Goal: Entertainment & Leisure: Consume media (video, audio)

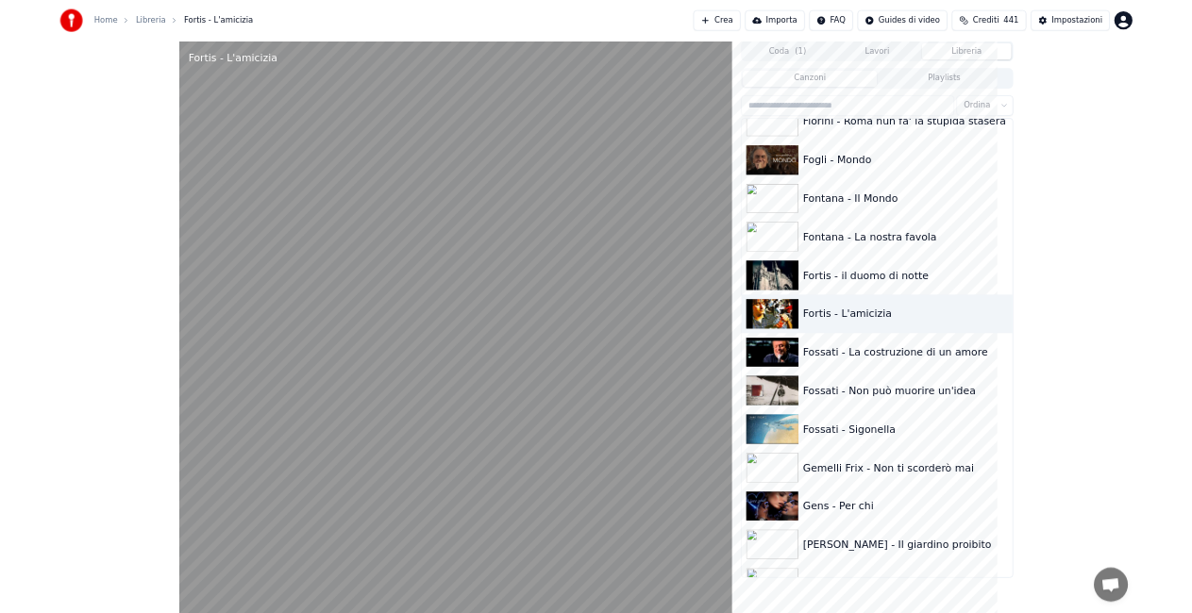
scroll to position [9329, 0]
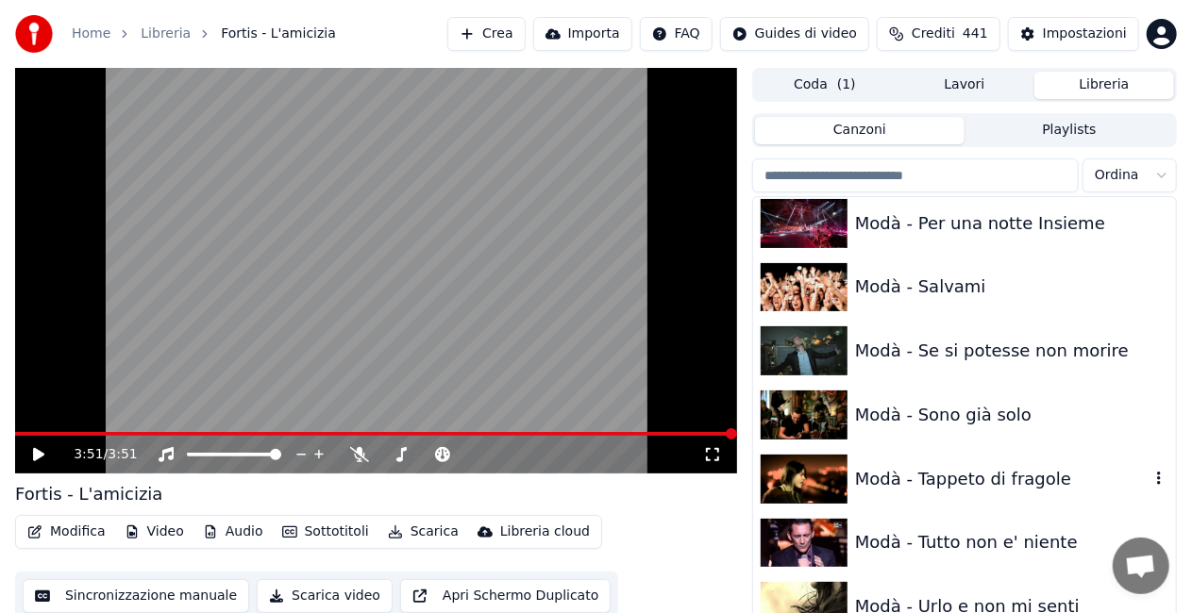
scroll to position [15690, 0]
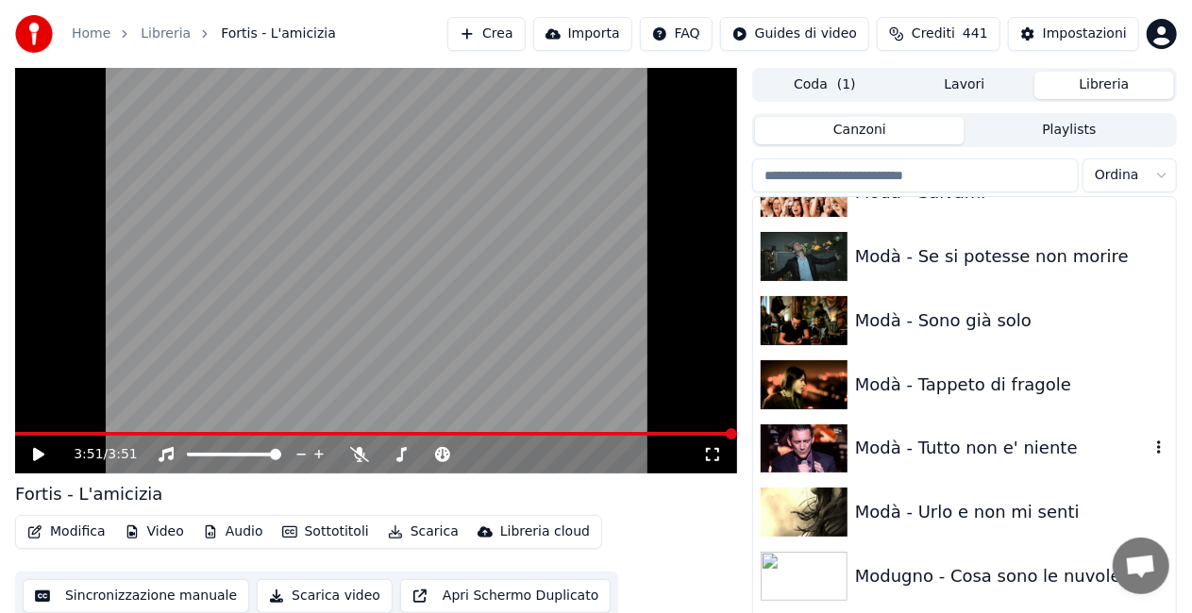
click at [1003, 459] on div "Modà - Tutto non e' niente" at bounding box center [1002, 448] width 294 height 26
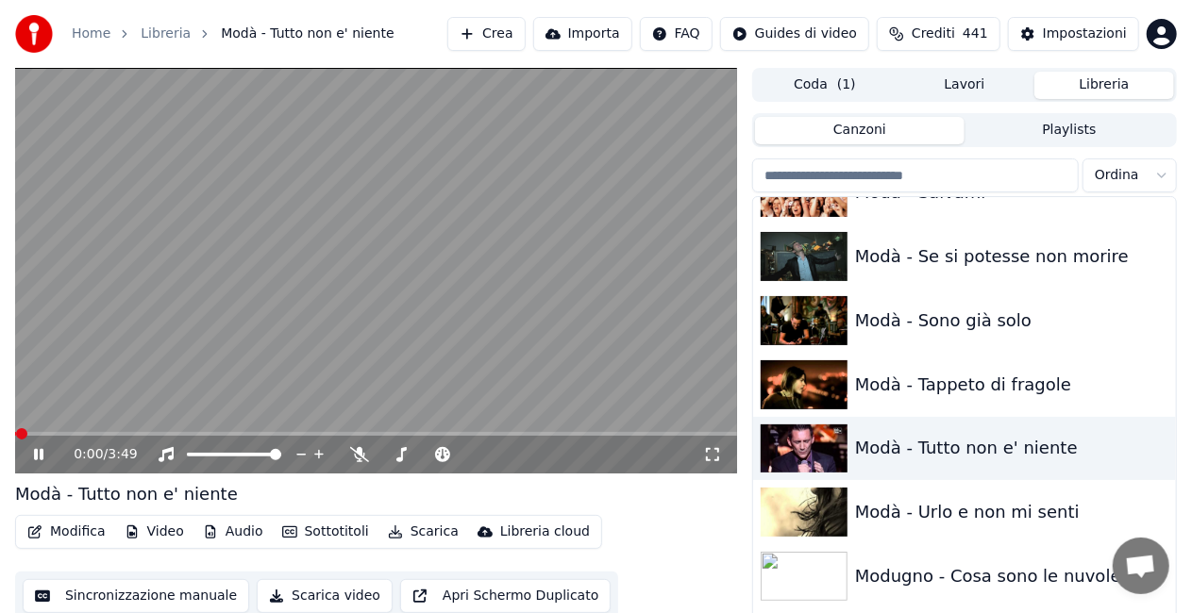
click at [704, 456] on icon at bounding box center [712, 454] width 19 height 15
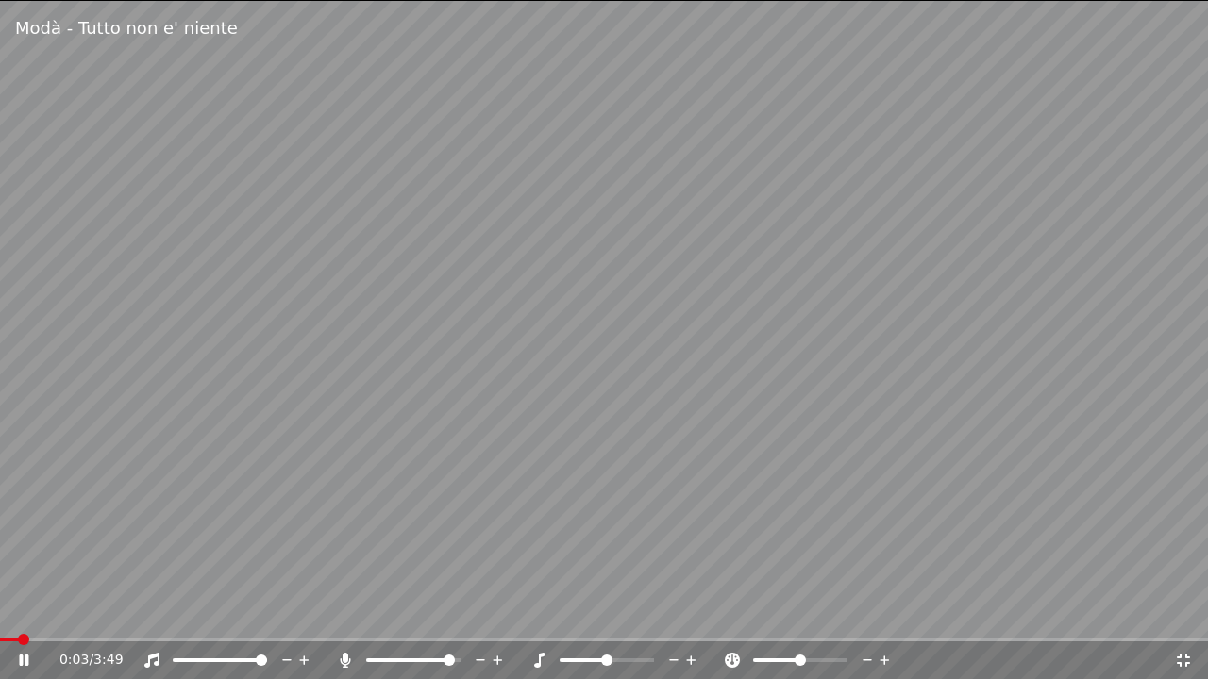
click at [455, 659] on span at bounding box center [448, 660] width 11 height 11
click at [342, 658] on icon at bounding box center [345, 660] width 10 height 15
click at [7, 643] on div "0:50 / 3:49" at bounding box center [604, 661] width 1208 height 38
click at [3, 638] on span at bounding box center [3, 640] width 6 height 4
drag, startPoint x: 378, startPoint y: 581, endPoint x: 878, endPoint y: 472, distance: 511.9
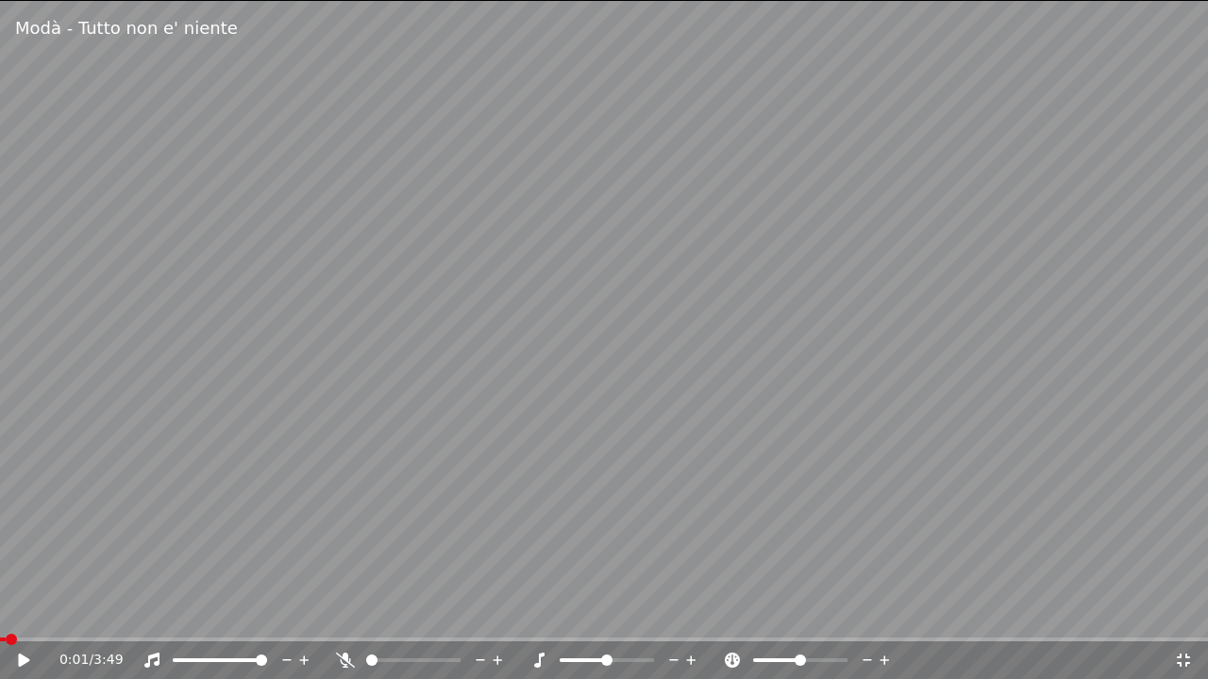
click at [419, 562] on video at bounding box center [604, 339] width 1208 height 679
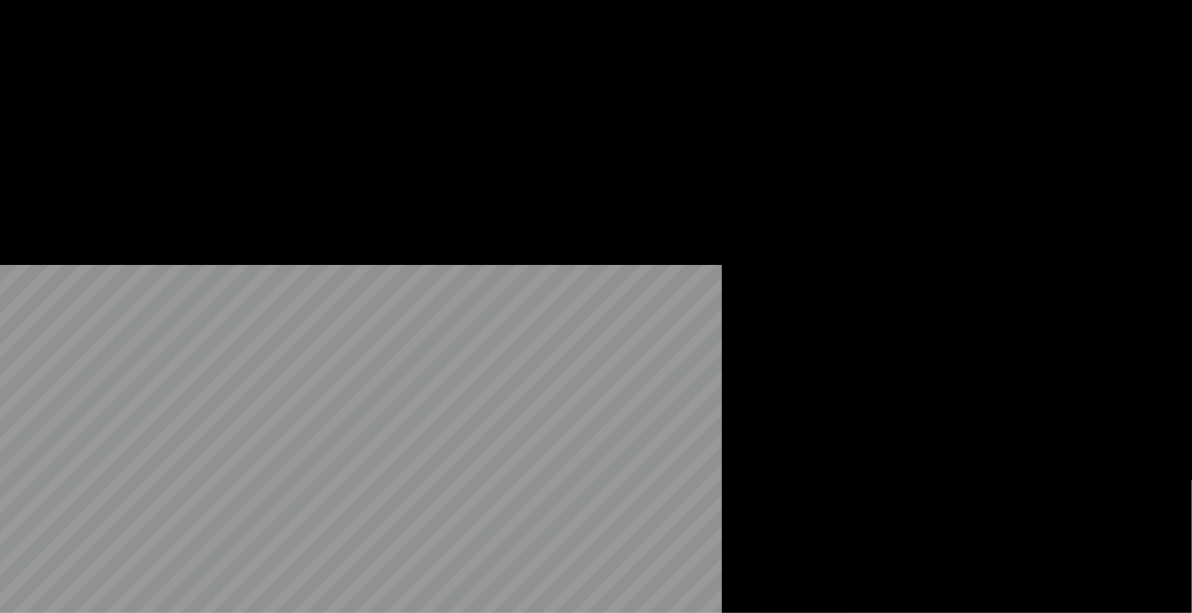
scroll to position [15973, 0]
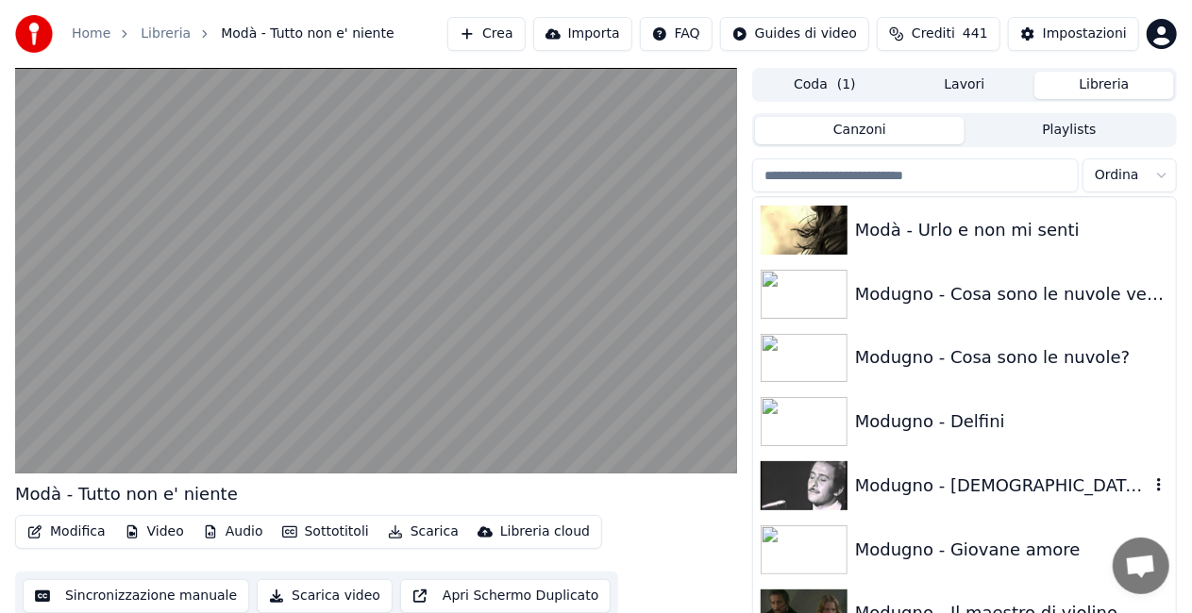
click at [1002, 475] on div "Modugno - [DEMOGRAPHIC_DATA] come ti amo" at bounding box center [1002, 486] width 294 height 26
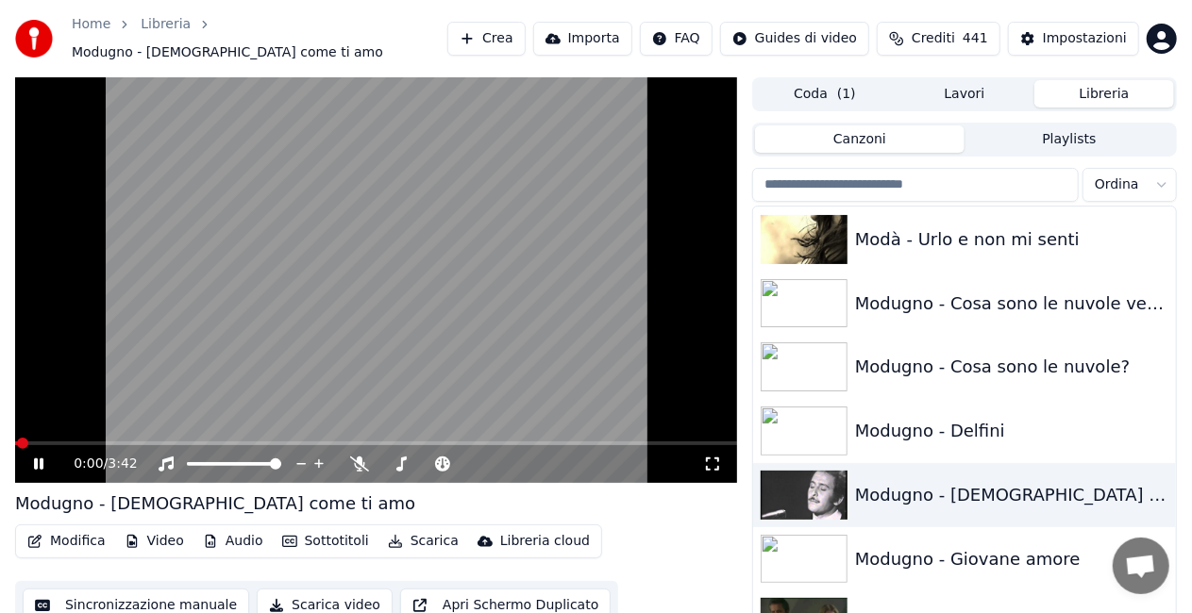
click at [717, 457] on icon at bounding box center [712, 464] width 19 height 15
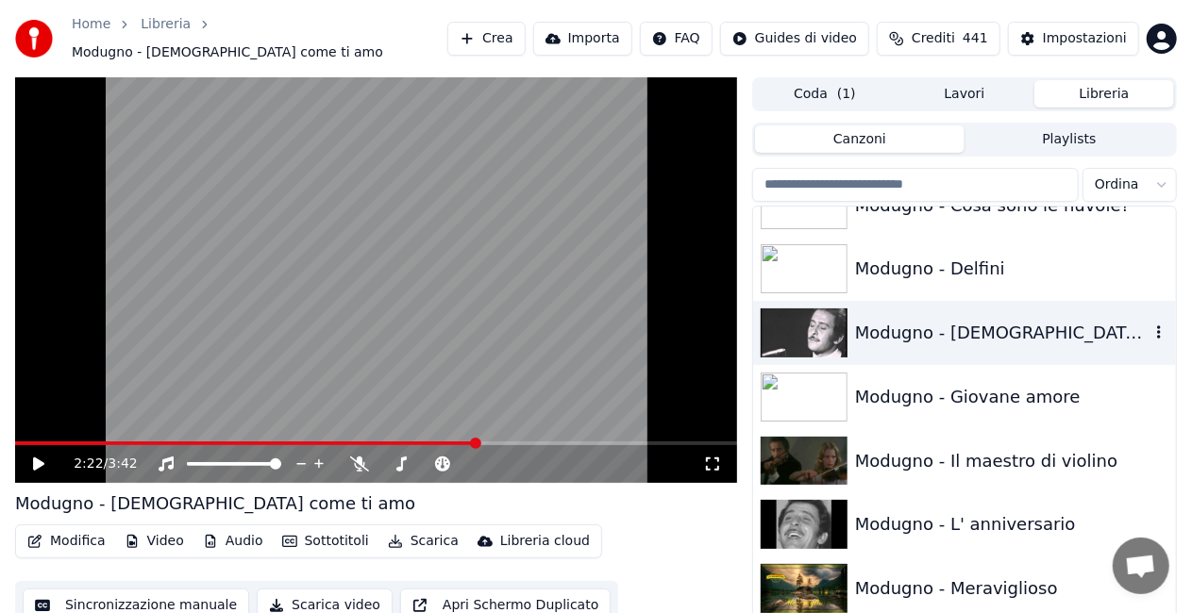
scroll to position [16161, 0]
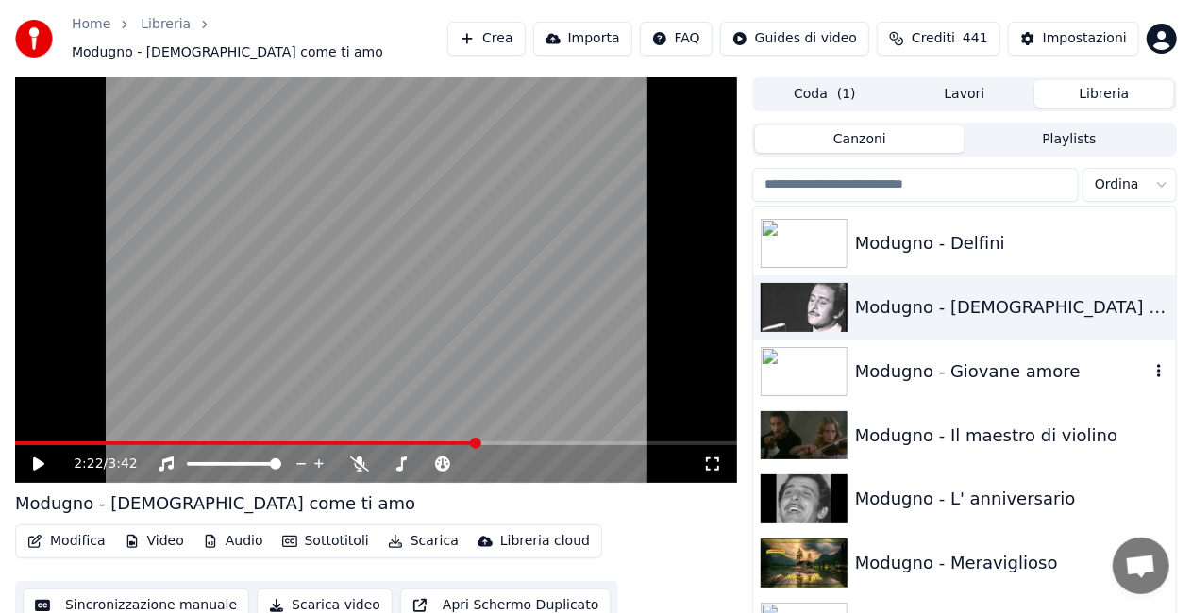
click at [1055, 368] on div "Modugno - Giovane amore" at bounding box center [1002, 372] width 294 height 26
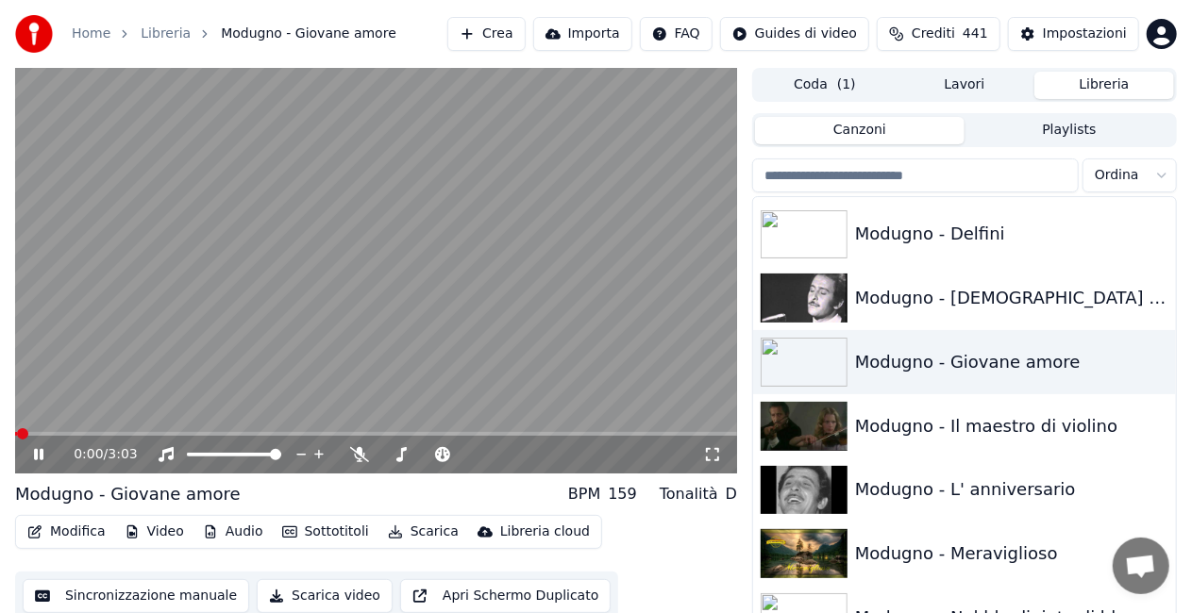
click at [716, 455] on icon at bounding box center [712, 454] width 19 height 15
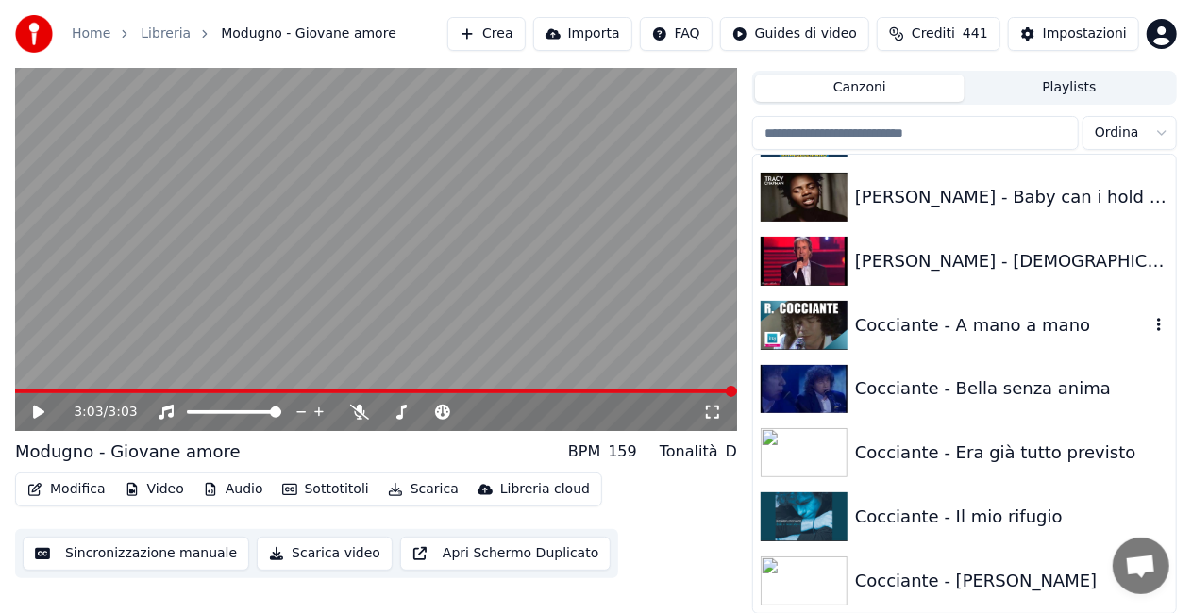
scroll to position [5095, 0]
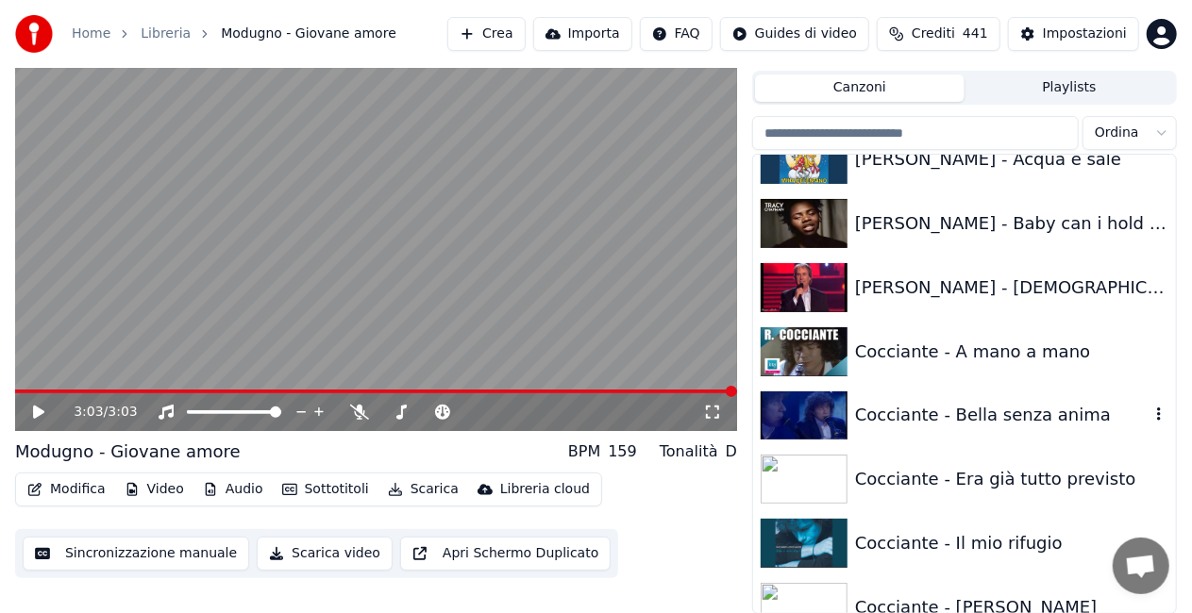
drag, startPoint x: 1007, startPoint y: 417, endPoint x: 936, endPoint y: 412, distance: 70.9
click at [1004, 416] on div "Cocciante - Bella senza anima" at bounding box center [1002, 415] width 294 height 26
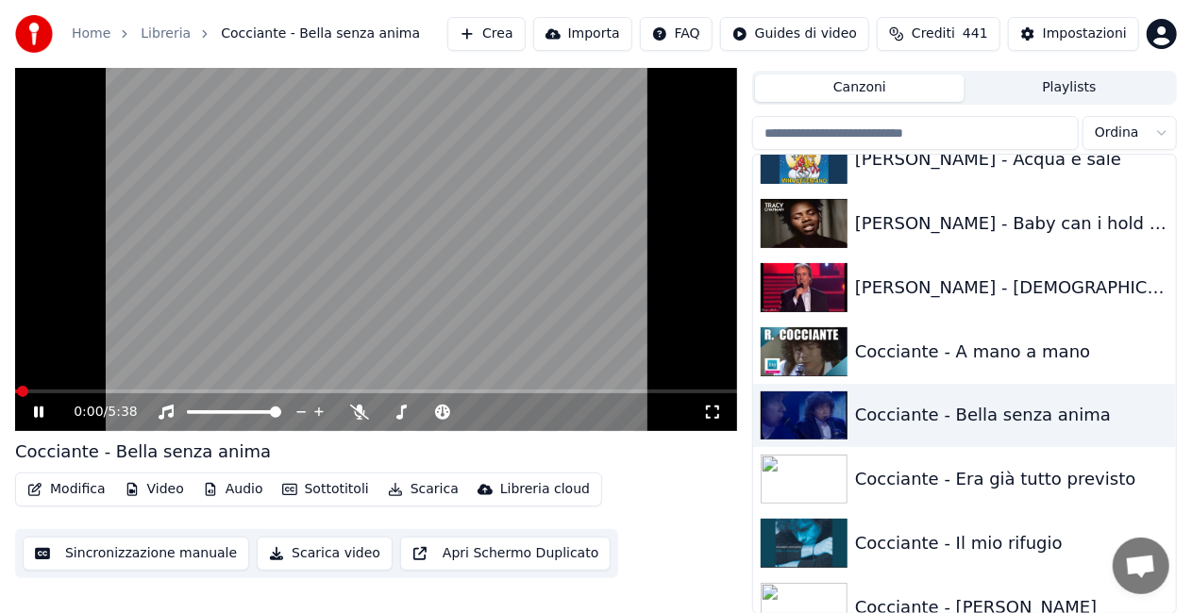
click at [711, 406] on icon at bounding box center [712, 412] width 19 height 15
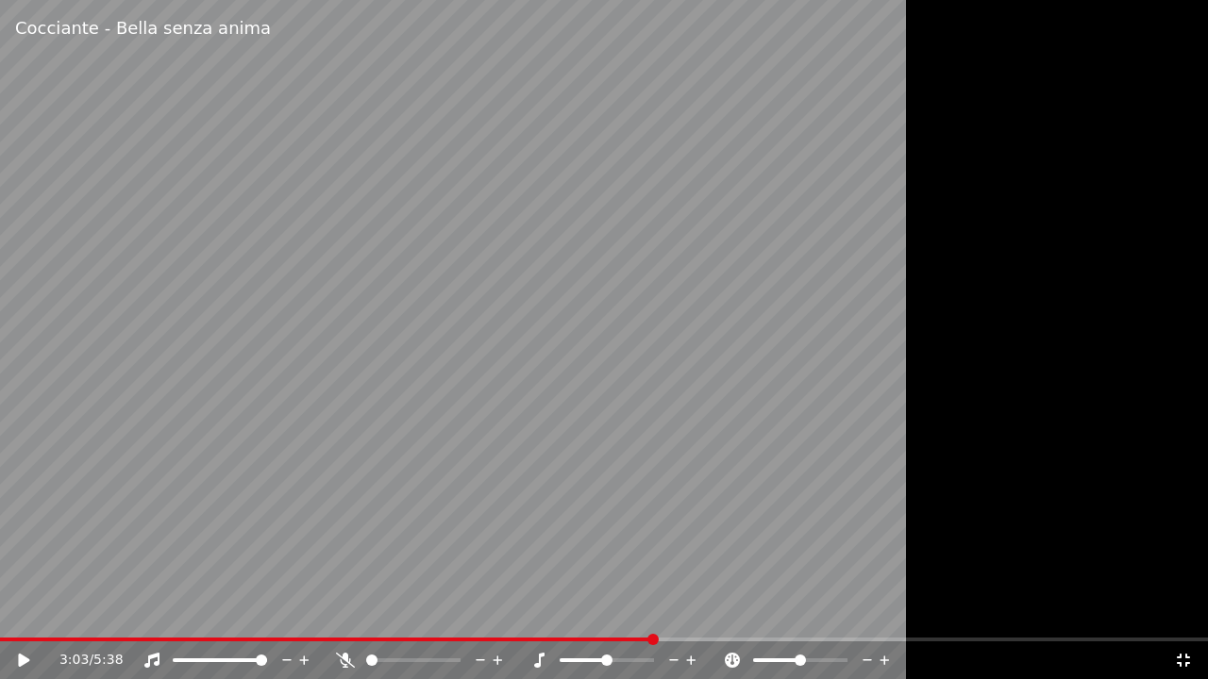
drag, startPoint x: 1043, startPoint y: 292, endPoint x: 1060, endPoint y: 291, distance: 17.1
click at [1049, 292] on div at bounding box center [604, 339] width 1208 height 679
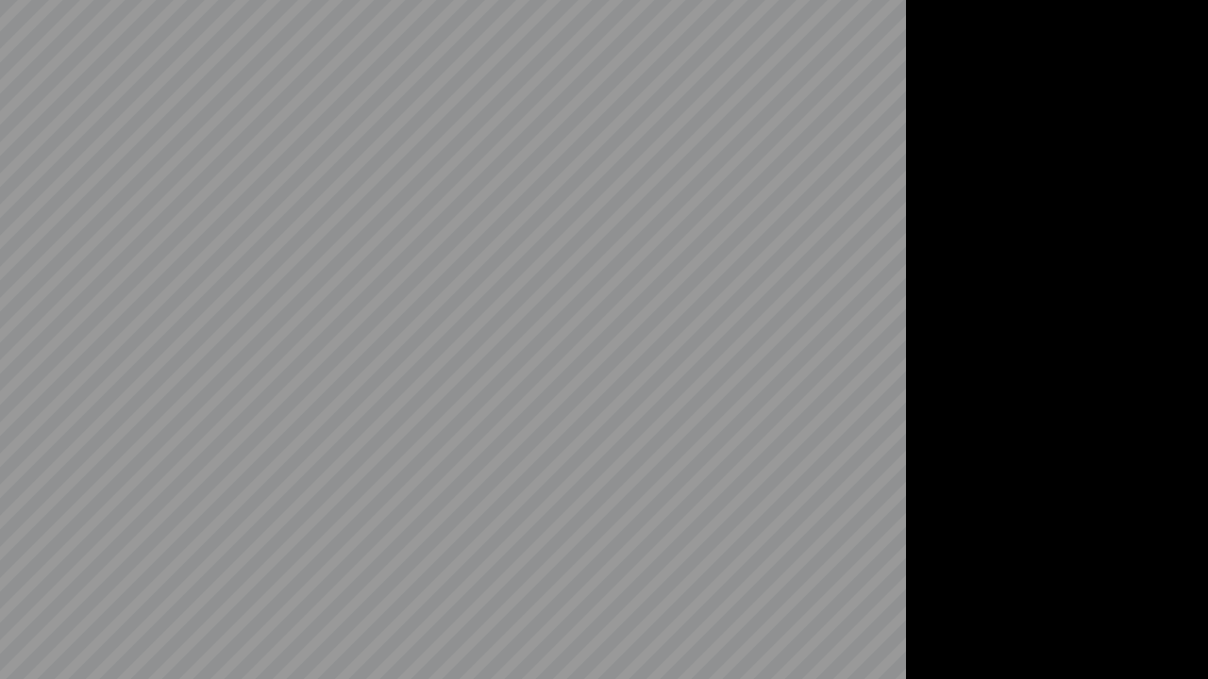
drag, startPoint x: 1207, startPoint y: 179, endPoint x: 617, endPoint y: 398, distance: 629.0
click at [617, 398] on video at bounding box center [604, 339] width 1208 height 679
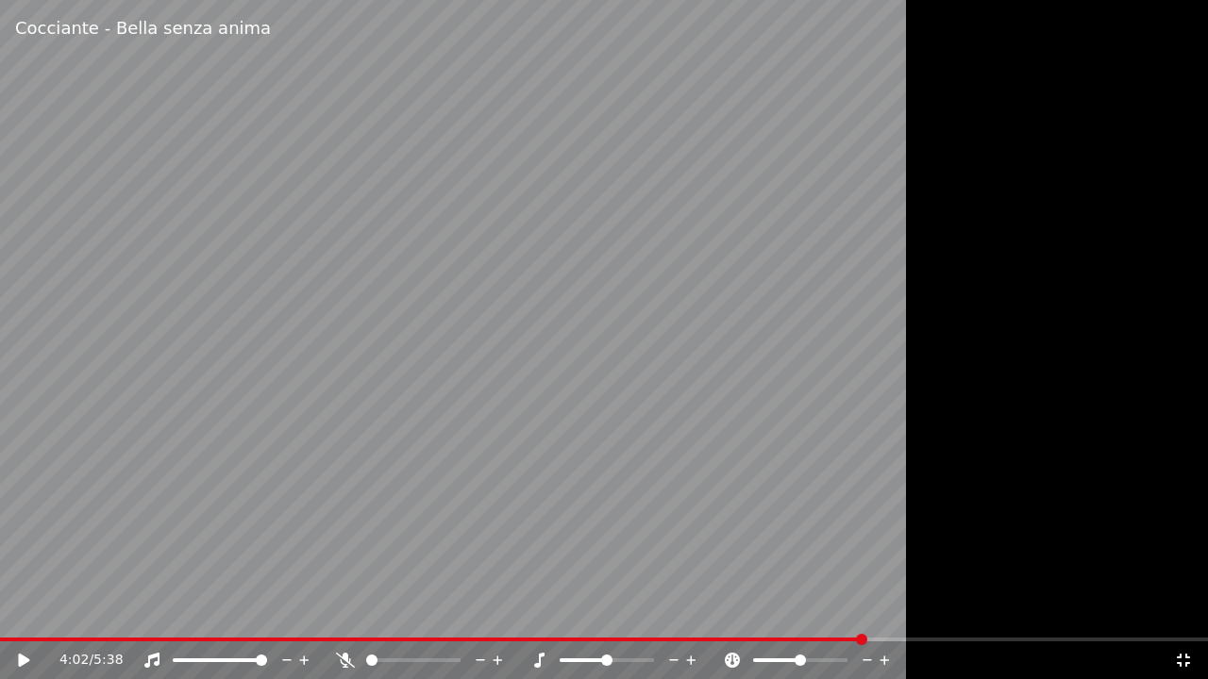
click at [1187, 664] on icon at bounding box center [1182, 660] width 13 height 13
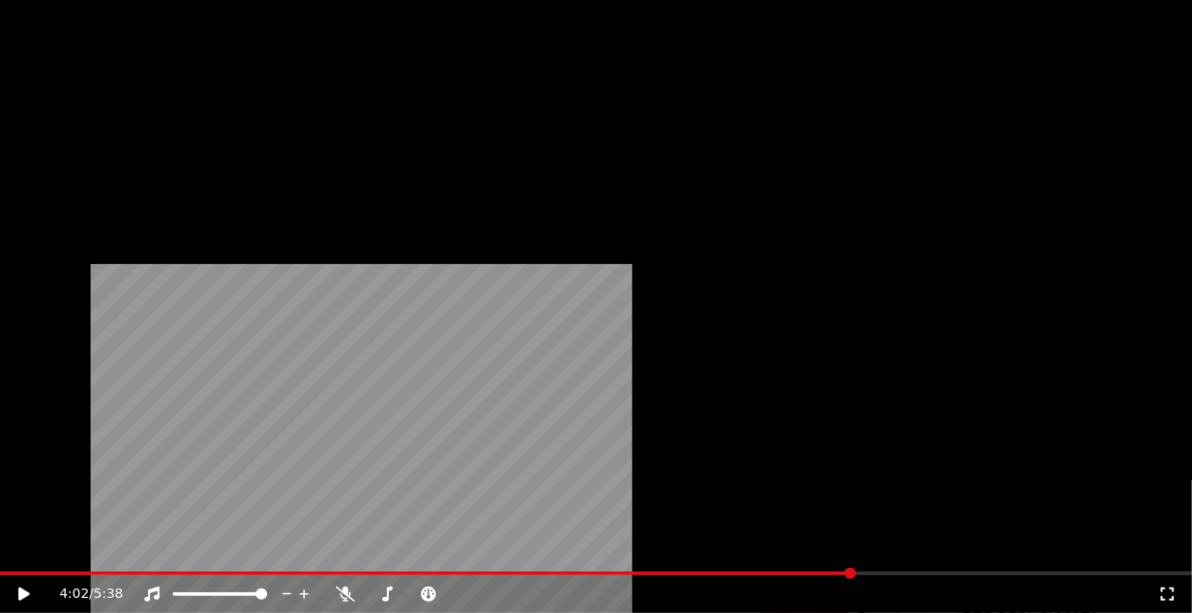
scroll to position [5283, 0]
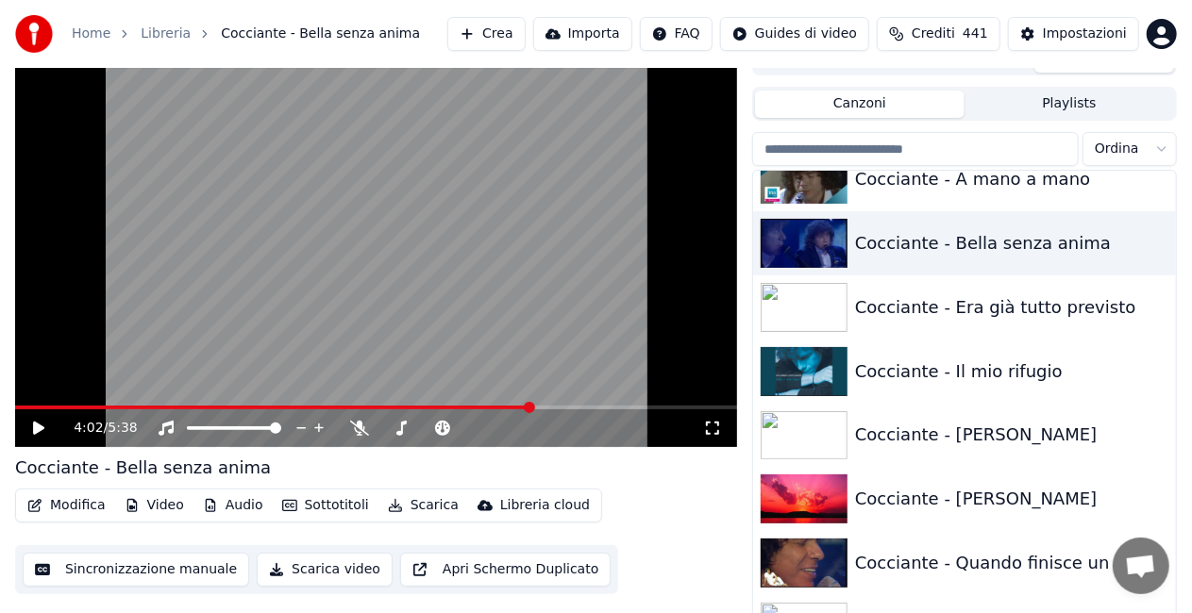
drag, startPoint x: 720, startPoint y: 423, endPoint x: 719, endPoint y: 445, distance: 22.7
click at [719, 424] on icon at bounding box center [712, 428] width 19 height 15
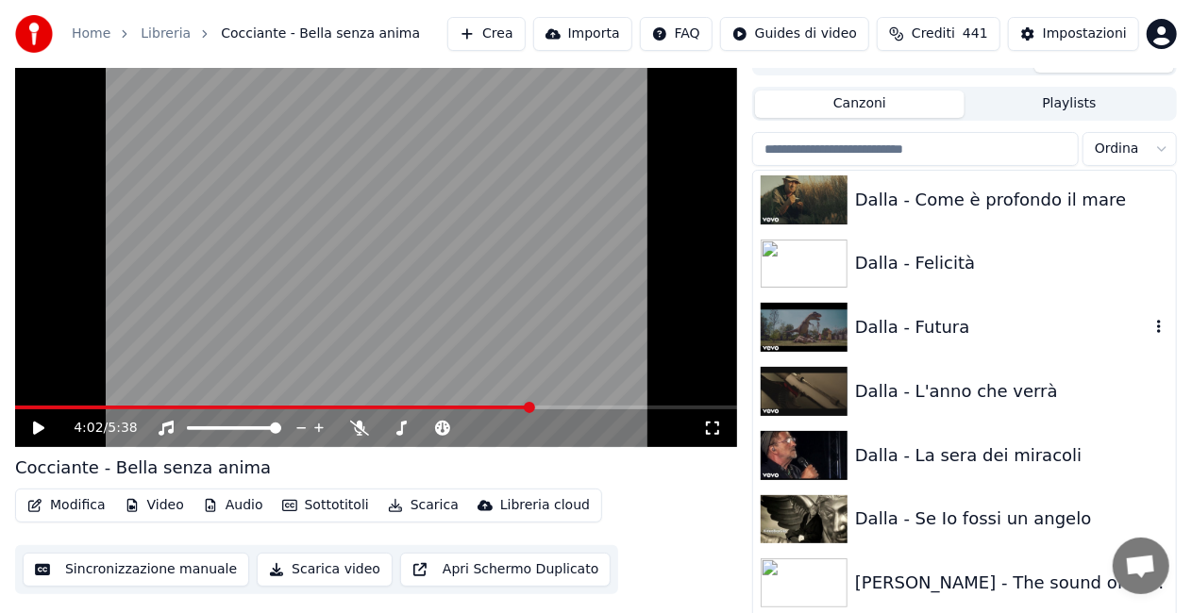
scroll to position [6699, 0]
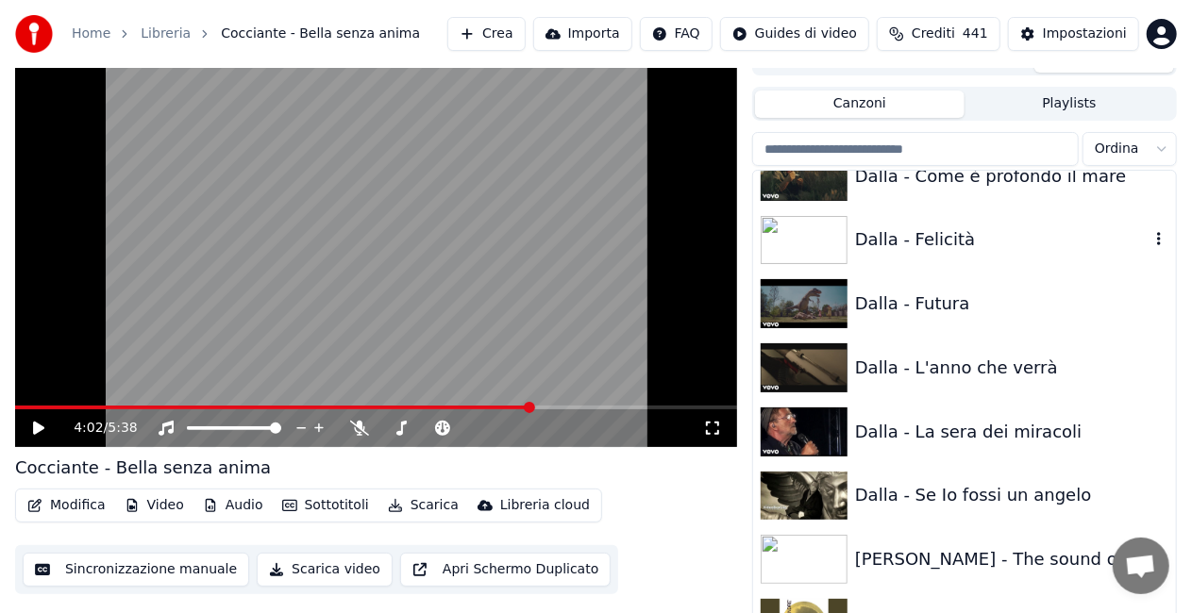
click at [938, 240] on div "Dalla - Felicità" at bounding box center [1002, 239] width 294 height 26
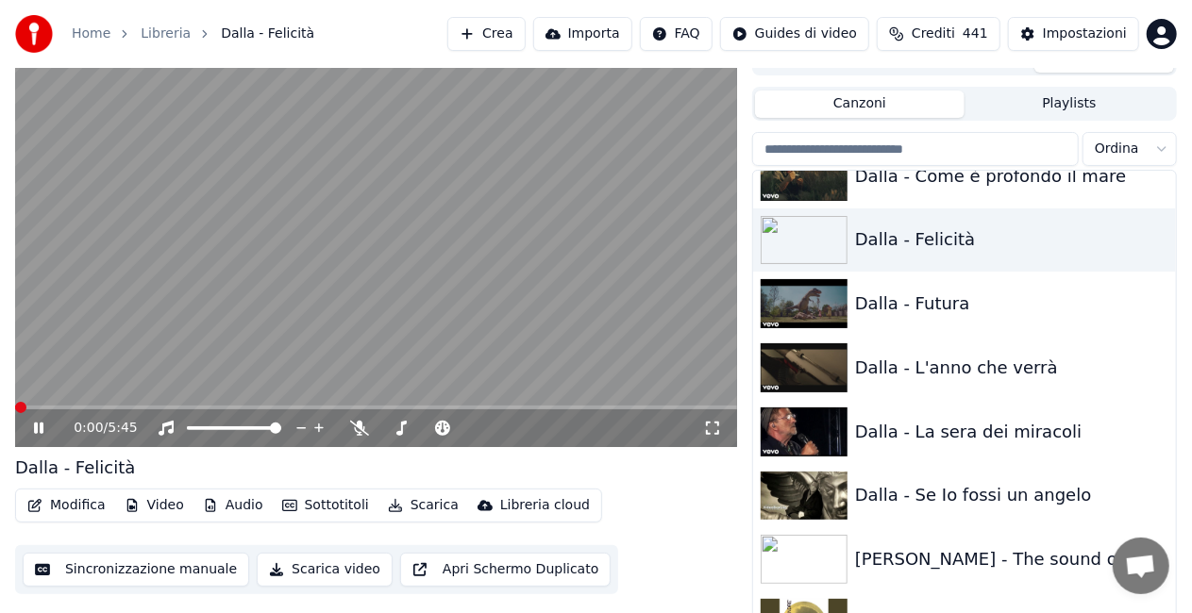
click at [719, 425] on icon at bounding box center [712, 428] width 13 height 13
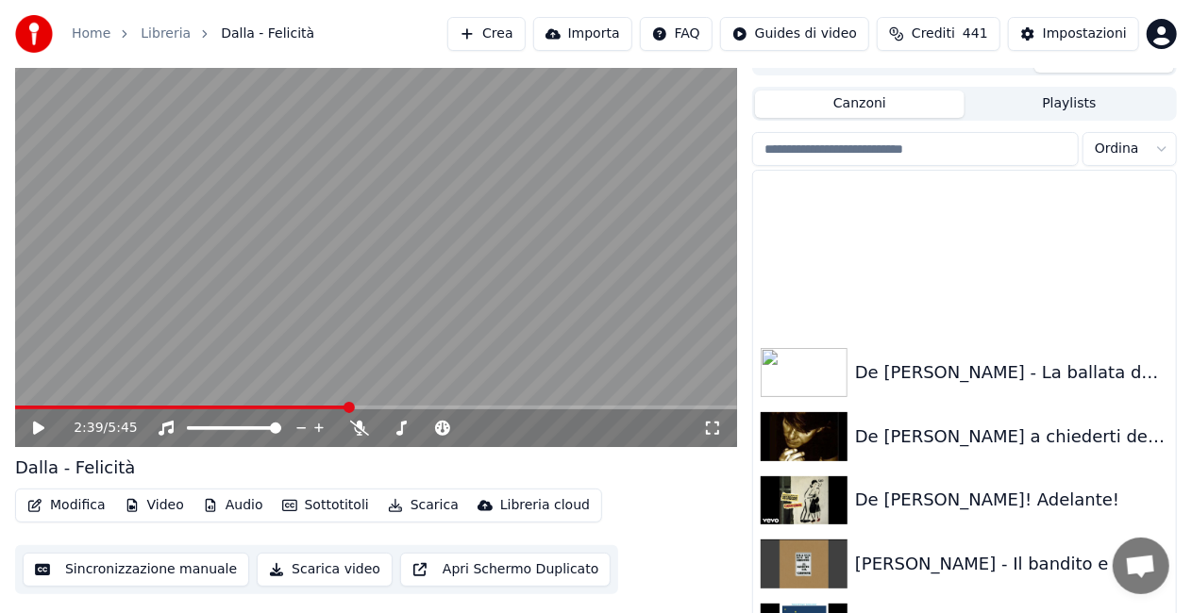
scroll to position [7453, 0]
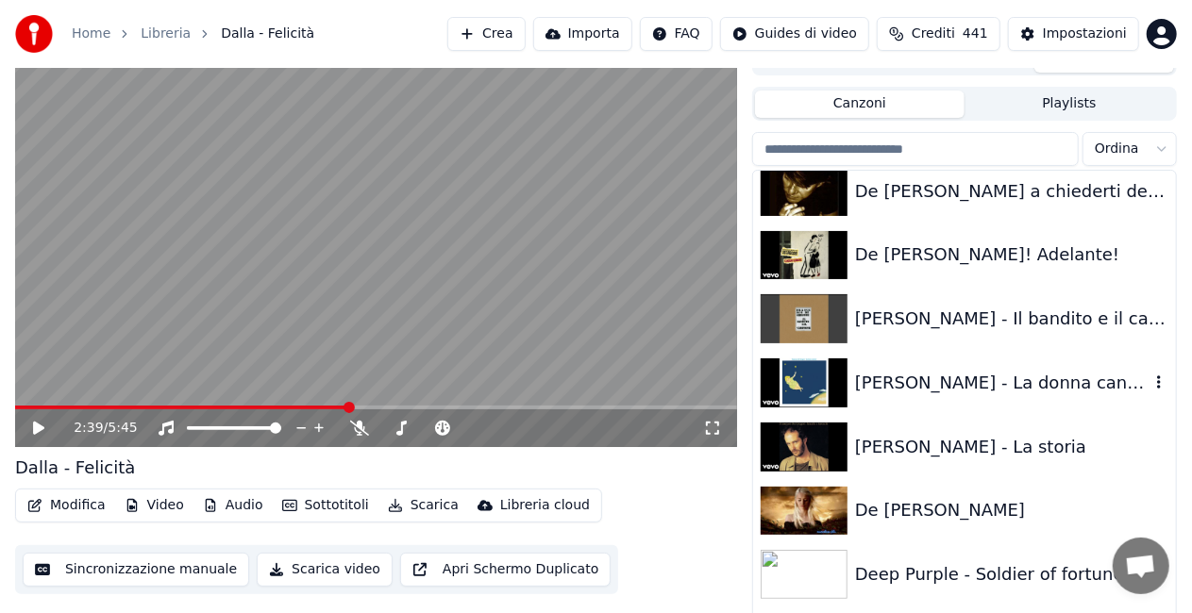
click at [982, 386] on div "[PERSON_NAME] - La donna cannone" at bounding box center [1002, 383] width 294 height 26
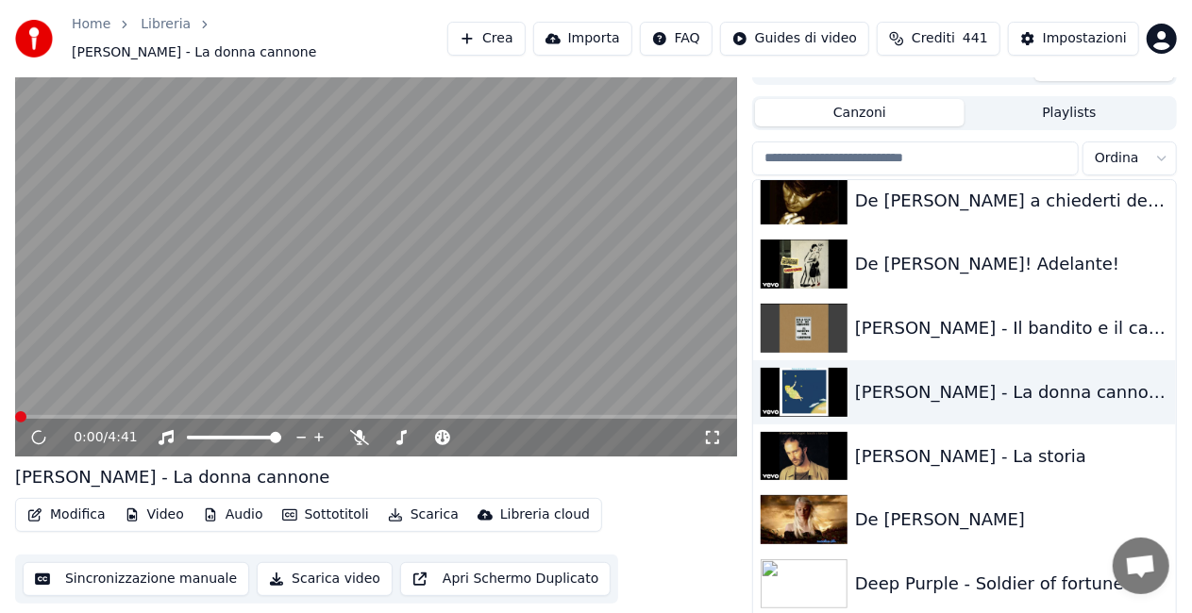
click at [707, 430] on icon at bounding box center [712, 437] width 19 height 15
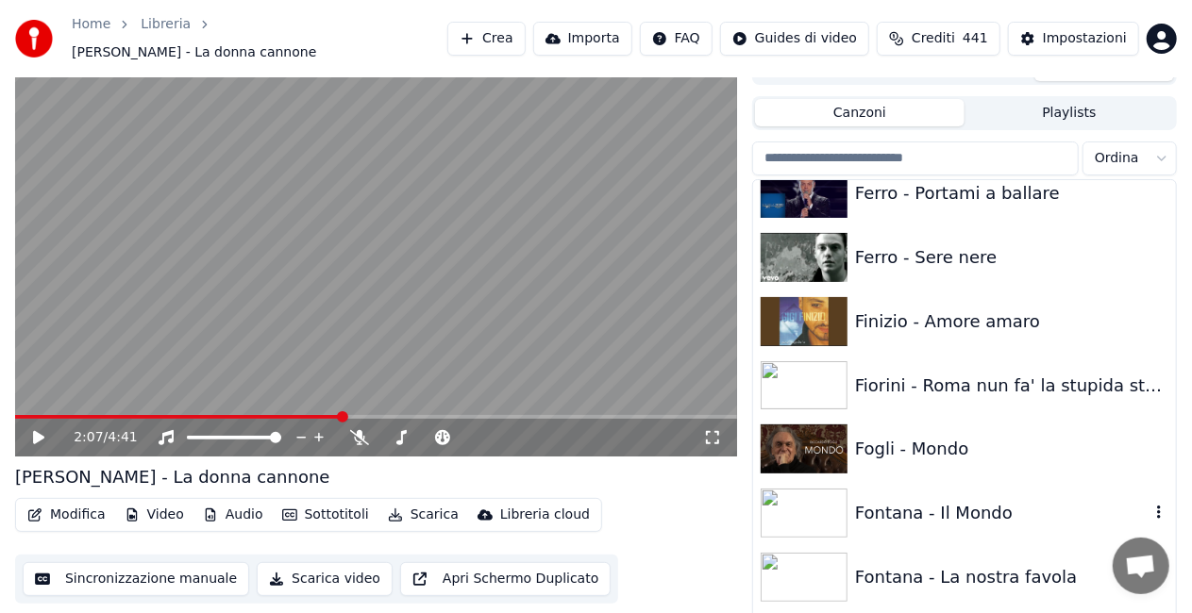
scroll to position [9246, 0]
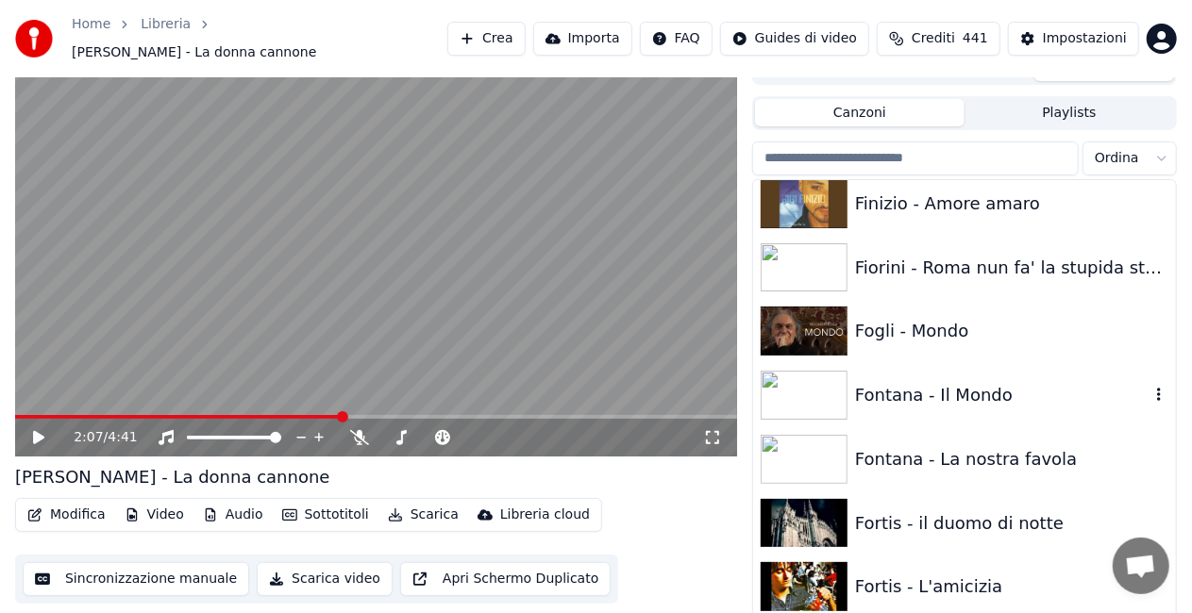
drag, startPoint x: 951, startPoint y: 381, endPoint x: 836, endPoint y: 357, distance: 117.7
click at [951, 382] on div "Fontana - Il Mondo" at bounding box center [1002, 395] width 294 height 26
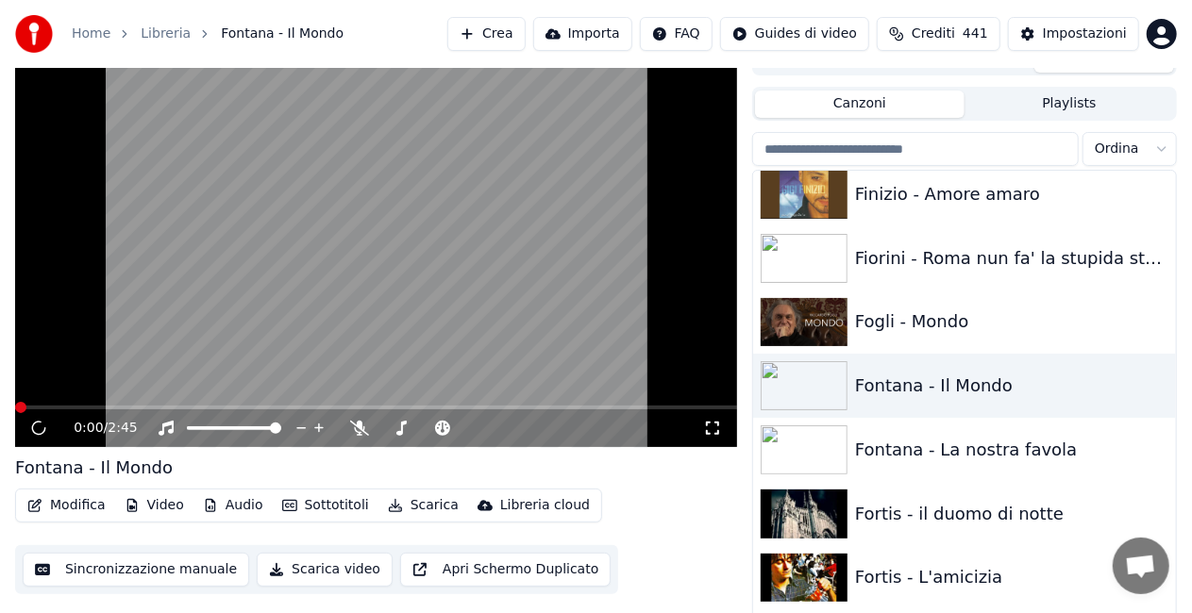
click at [715, 426] on icon at bounding box center [712, 428] width 19 height 15
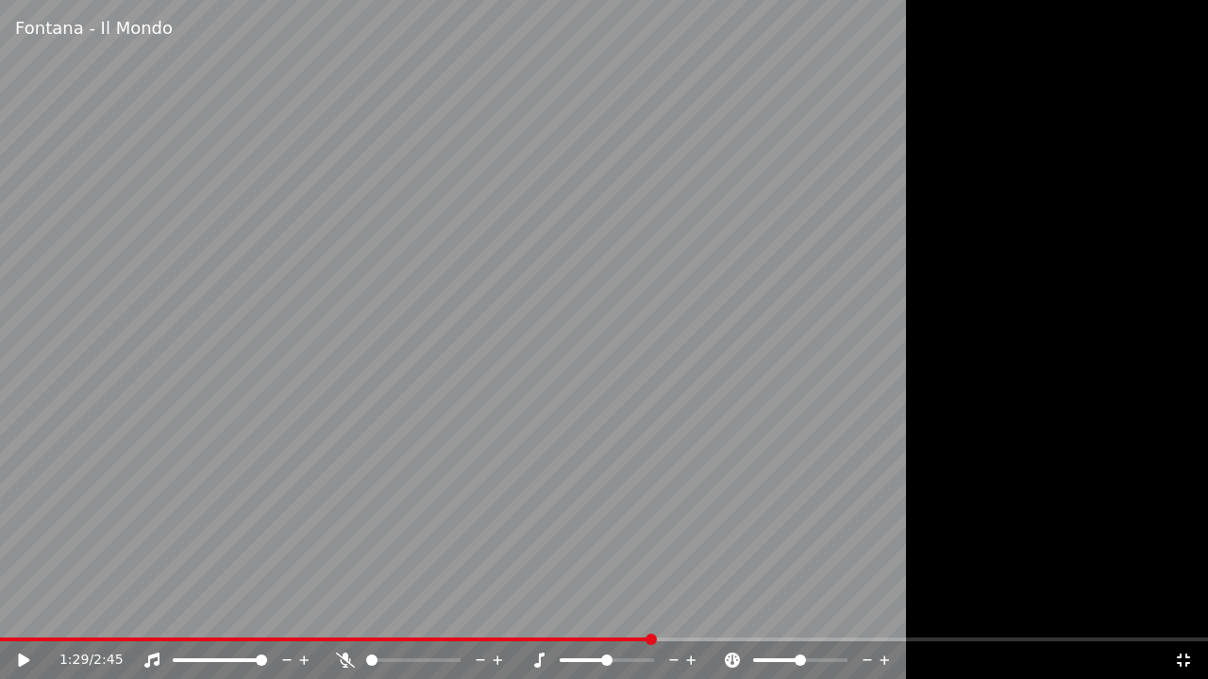
click at [6, 636] on video at bounding box center [604, 339] width 1208 height 679
click at [0, 636] on video at bounding box center [604, 339] width 1208 height 679
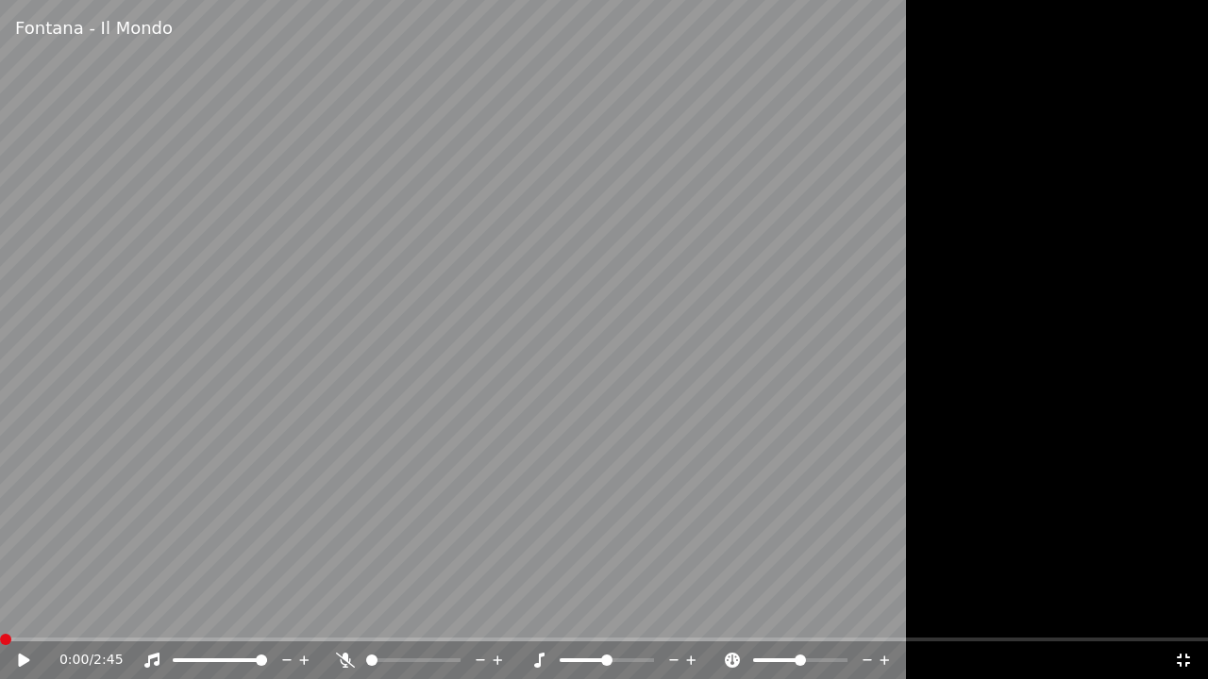
click at [0, 640] on span at bounding box center [0, 640] width 0 height 4
click at [25, 657] on icon at bounding box center [23, 660] width 11 height 13
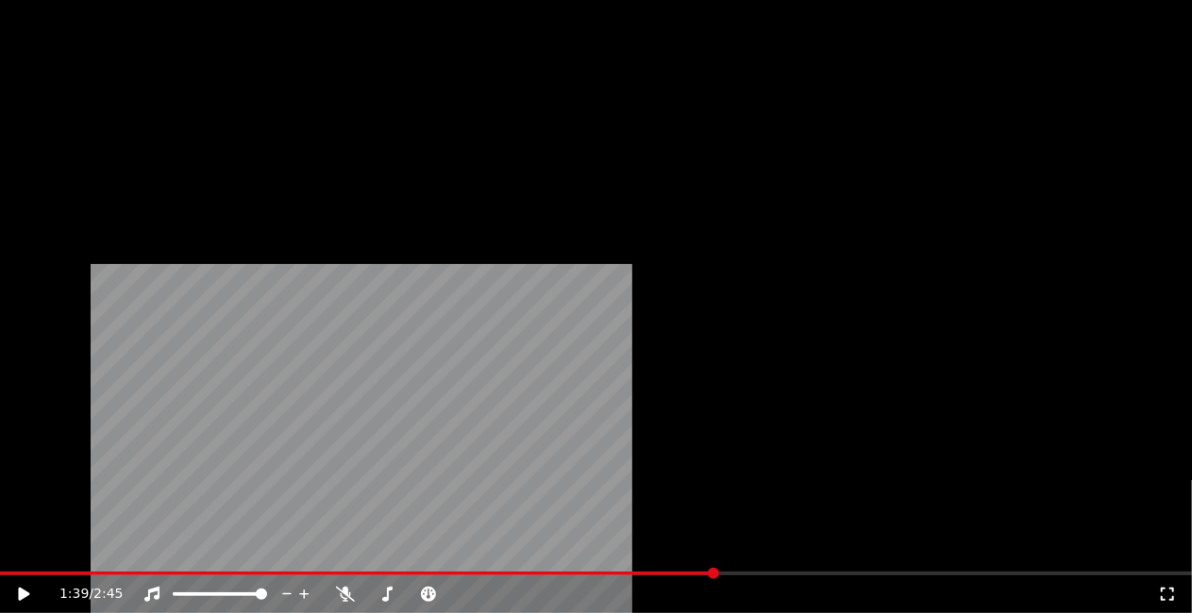
scroll to position [9623, 0]
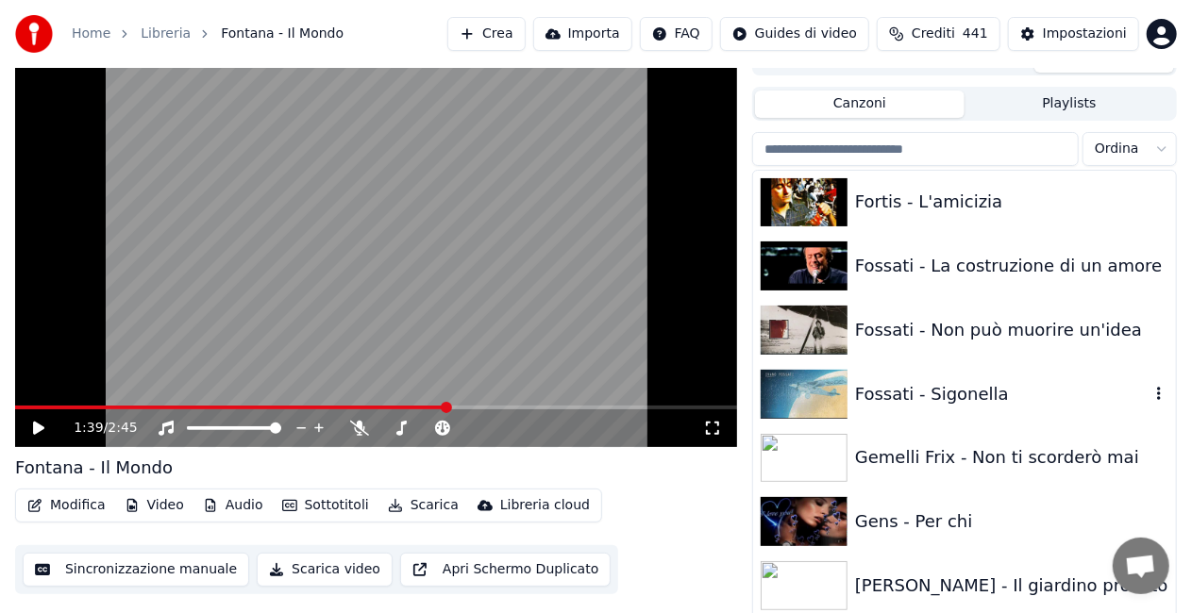
click at [943, 389] on div "Fossati - Sigonella" at bounding box center [1002, 394] width 294 height 26
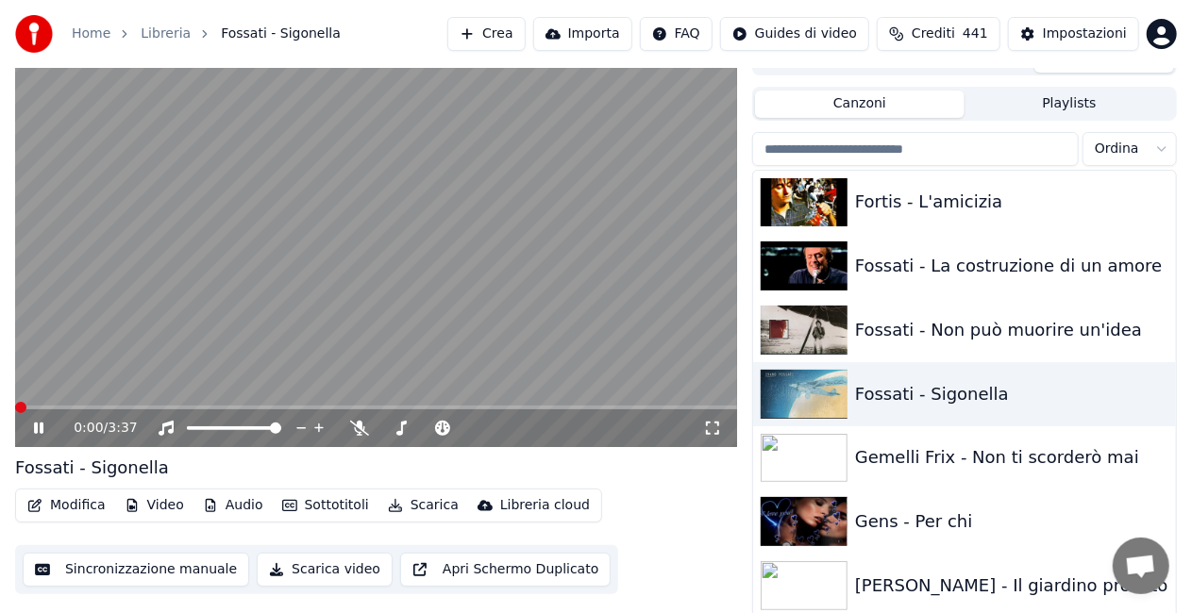
click at [715, 423] on icon at bounding box center [712, 428] width 13 height 13
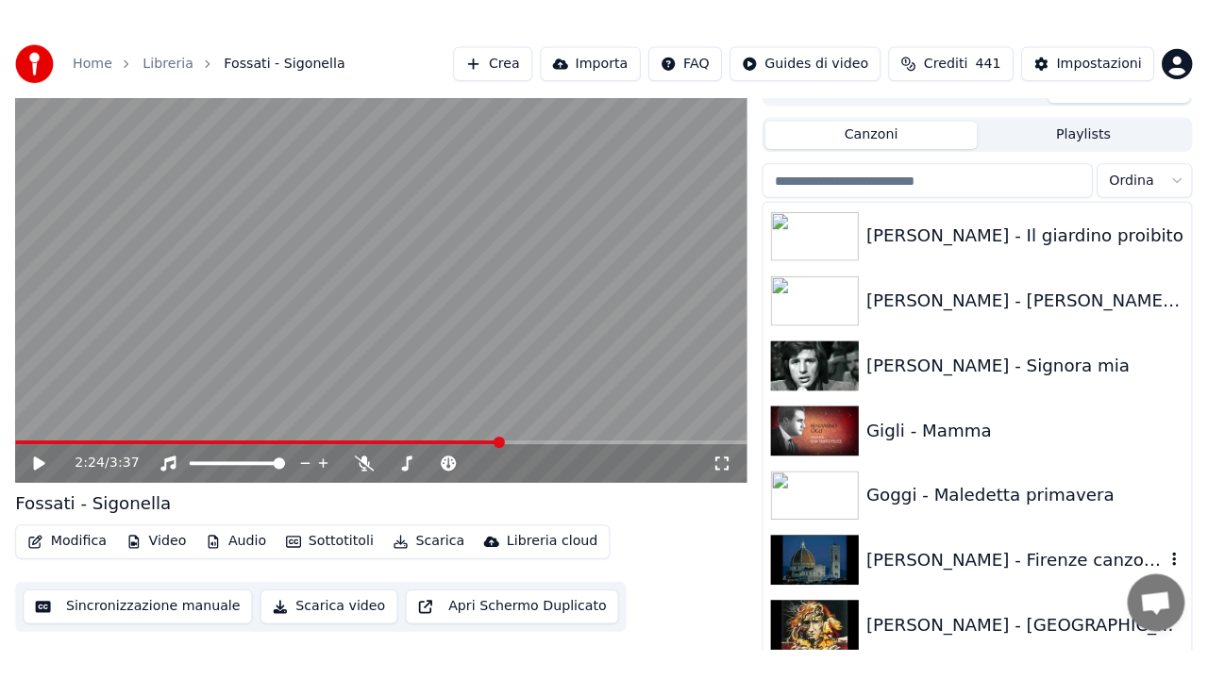
scroll to position [9623, 0]
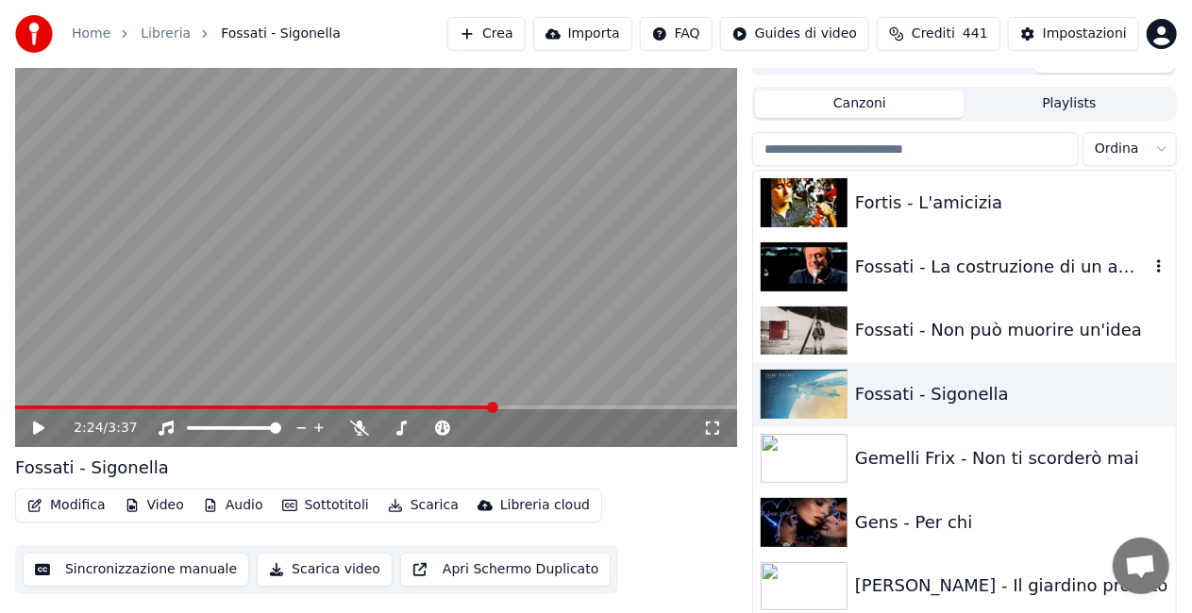
click at [959, 264] on div "Fossati - La costruzione di un amore" at bounding box center [1002, 267] width 294 height 26
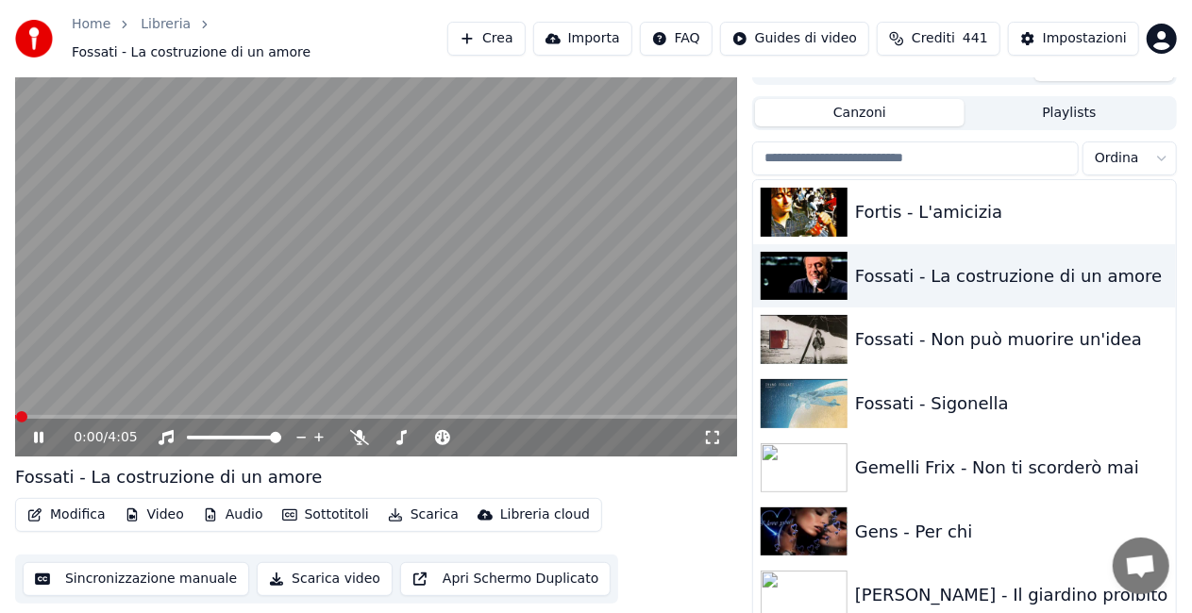
drag, startPoint x: 711, startPoint y: 432, endPoint x: 715, endPoint y: 446, distance: 14.6
click at [711, 430] on icon at bounding box center [712, 437] width 19 height 15
